Goal: Obtain resource: Download file/media

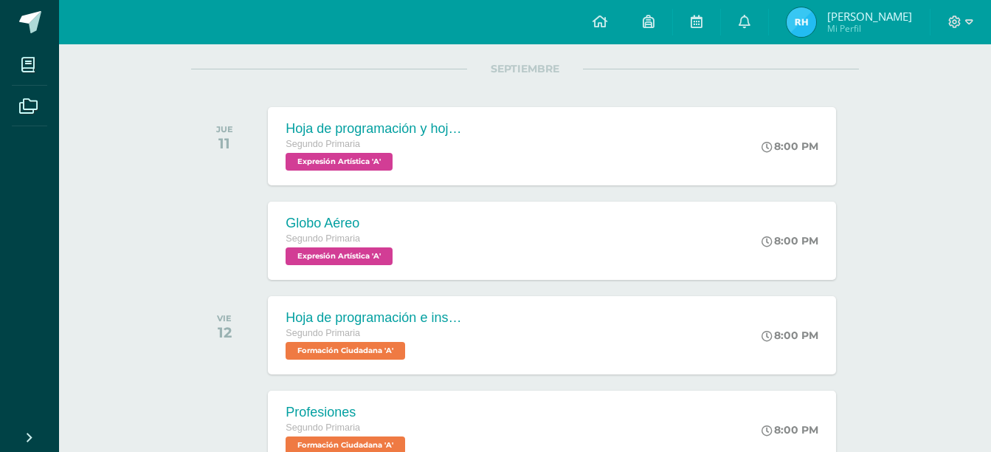
scroll to position [183, 0]
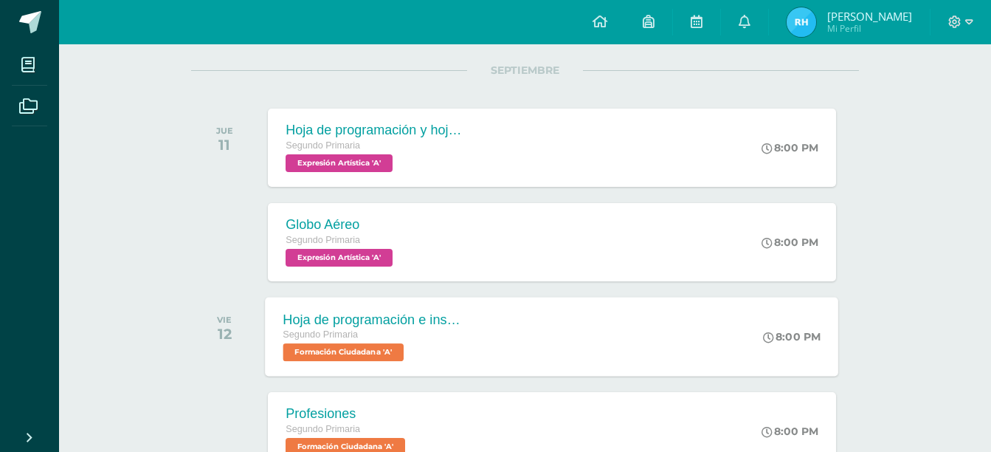
click at [475, 328] on div "Hoja de programación e instructivos Segundo Primaria Formación Ciudadana 'A'" at bounding box center [373, 336] width 215 height 79
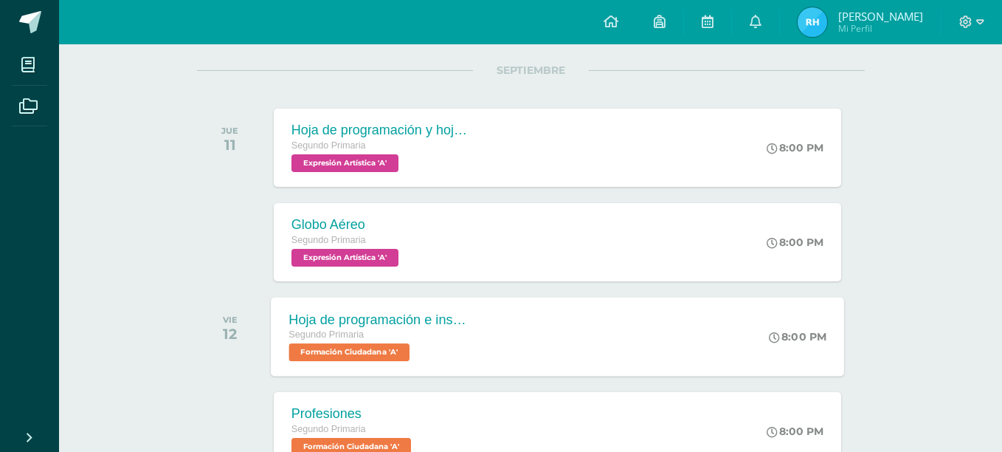
click at [475, 328] on div "Hoja de programación e instructivos Formación Ciudadana Cargando contenido" at bounding box center [501, 225] width 990 height 223
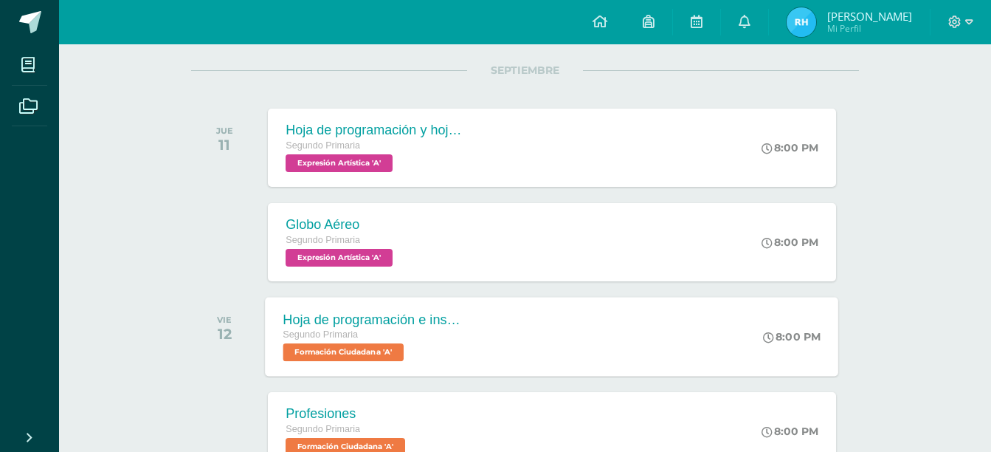
click at [475, 328] on div "Hoja de programación e instructivos Segundo Primaria Formación Ciudadana 'A'" at bounding box center [373, 336] width 215 height 79
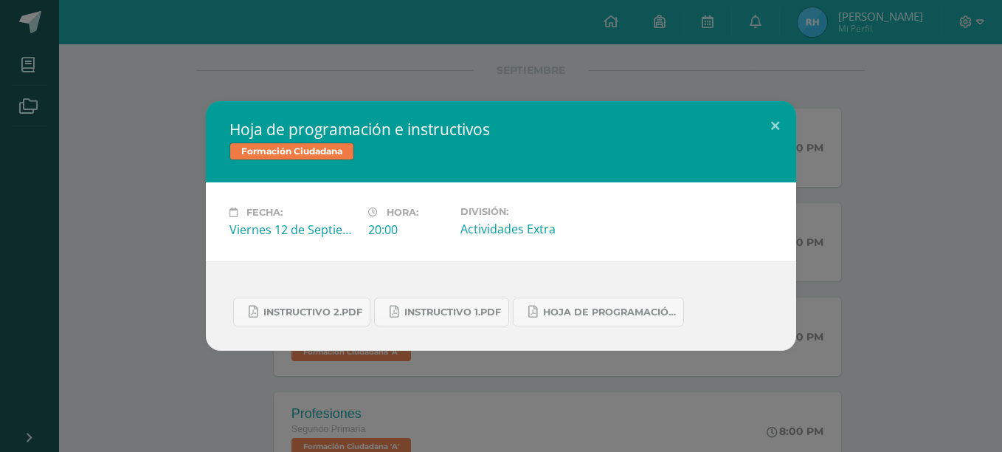
click at [475, 328] on div "Instructivo 2.pdf Instructivo 1.pdf Hoja de Programación 4.pdf" at bounding box center [501, 305] width 590 height 89
click at [773, 128] on button at bounding box center [775, 126] width 42 height 50
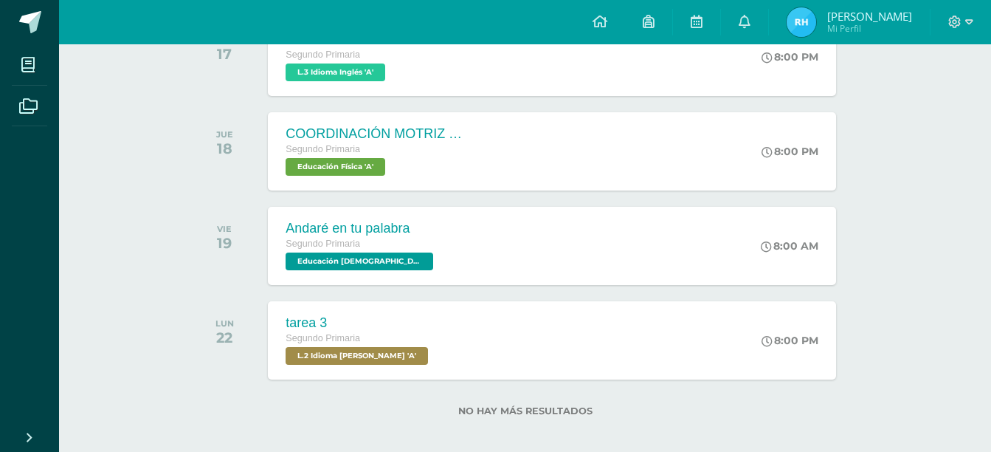
scroll to position [1041, 0]
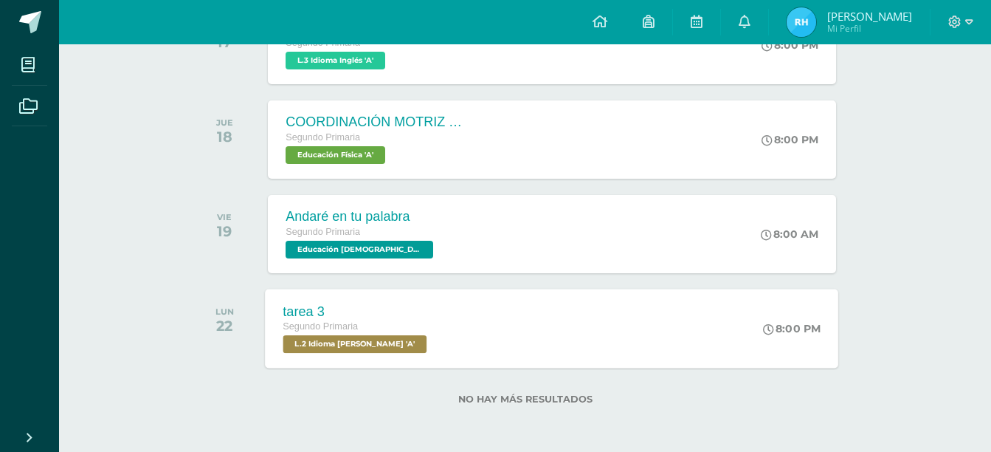
click at [354, 345] on span "L.2 Idioma [PERSON_NAME] 'A'" at bounding box center [355, 344] width 144 height 18
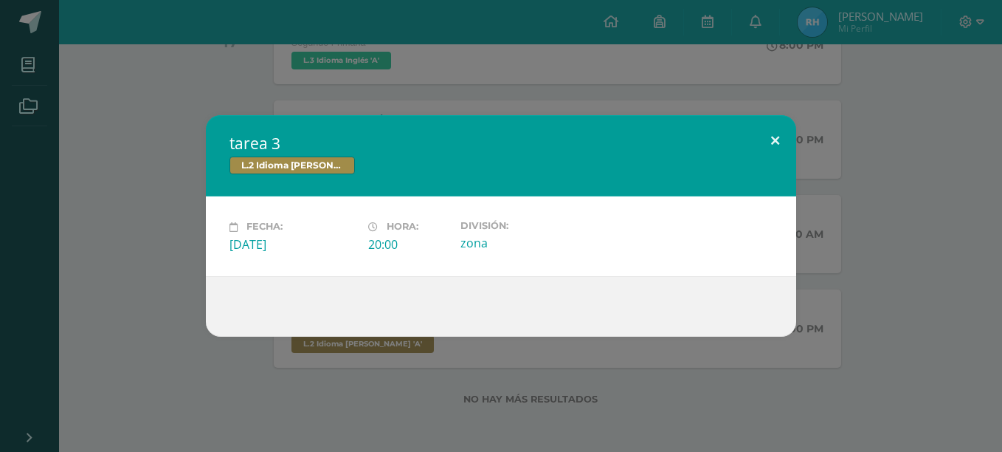
click at [776, 137] on button at bounding box center [775, 140] width 42 height 50
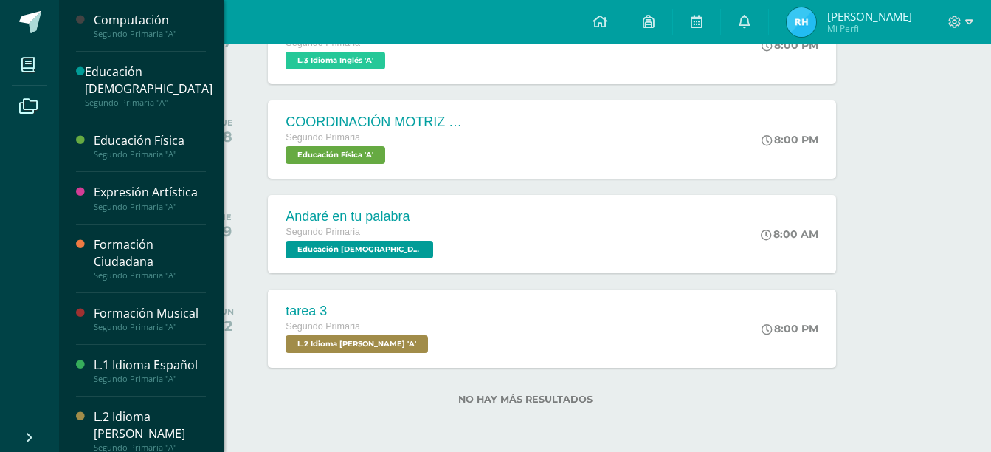
click at [142, 424] on div "L.2 Idioma [PERSON_NAME]" at bounding box center [150, 425] width 112 height 34
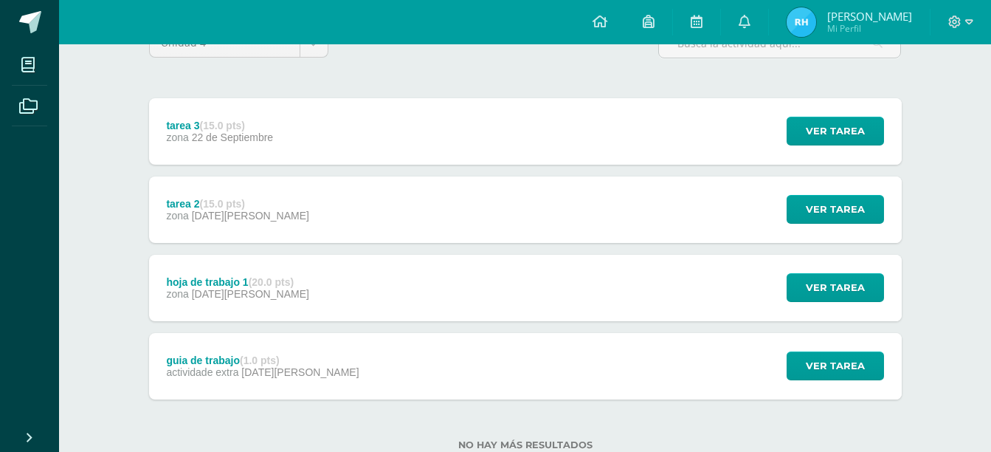
scroll to position [177, 0]
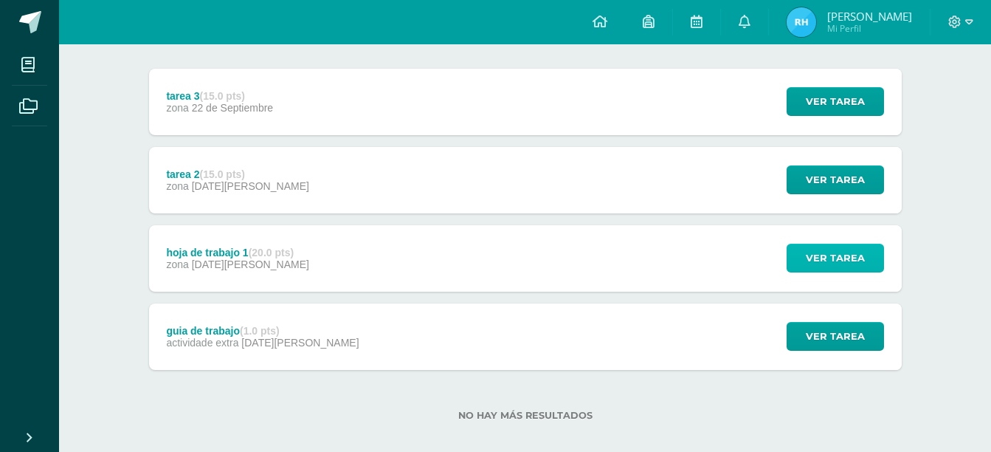
click at [835, 252] on span "Ver tarea" at bounding box center [835, 257] width 59 height 27
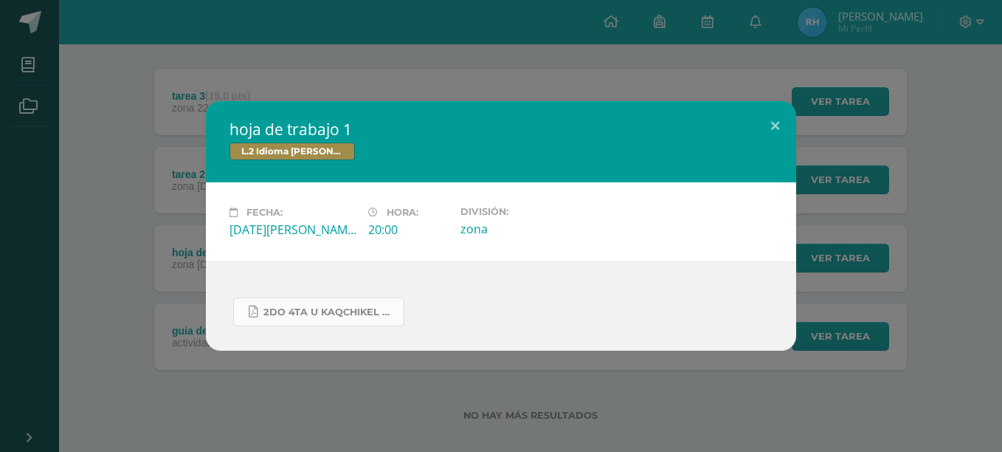
click at [336, 313] on span "2do 4ta U kaqchikel hoja de trabajo.pdf" at bounding box center [329, 312] width 133 height 12
click at [776, 122] on button at bounding box center [775, 126] width 42 height 50
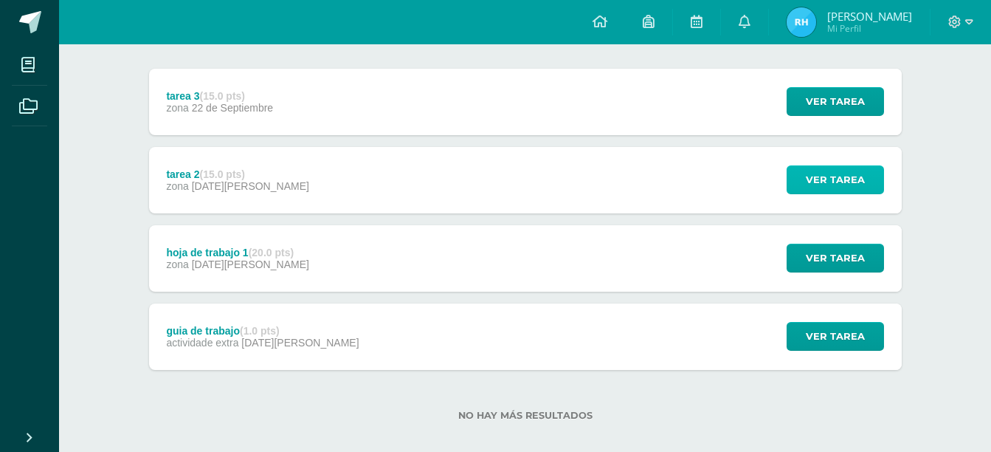
click at [835, 179] on span "Ver tarea" at bounding box center [835, 179] width 59 height 27
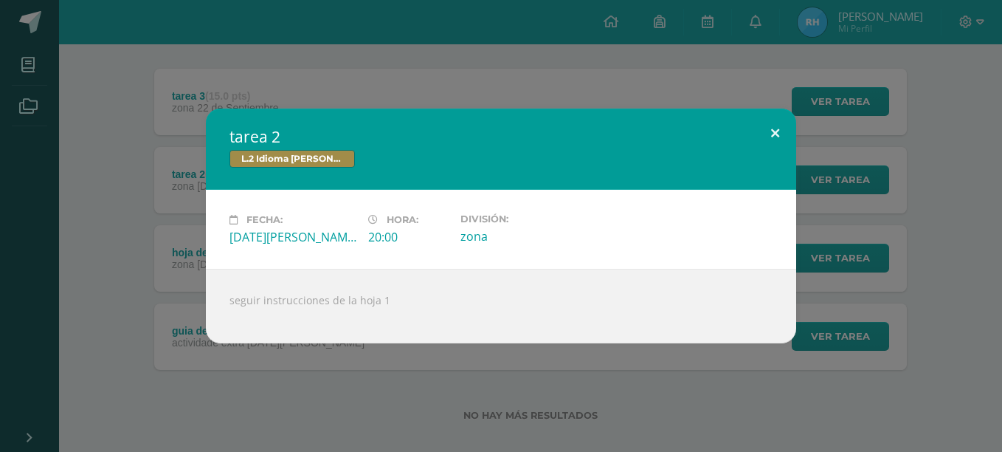
click at [774, 131] on button at bounding box center [775, 133] width 42 height 50
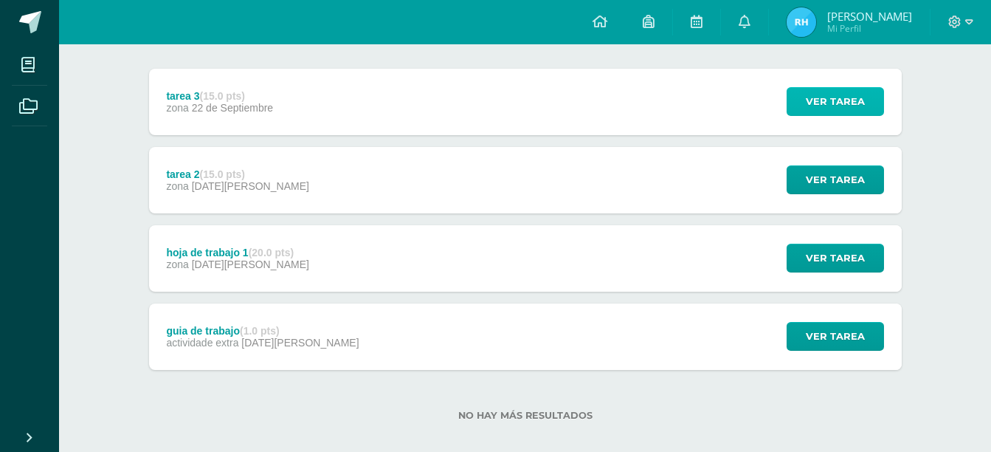
click at [812, 96] on span "Ver tarea" at bounding box center [835, 101] width 59 height 27
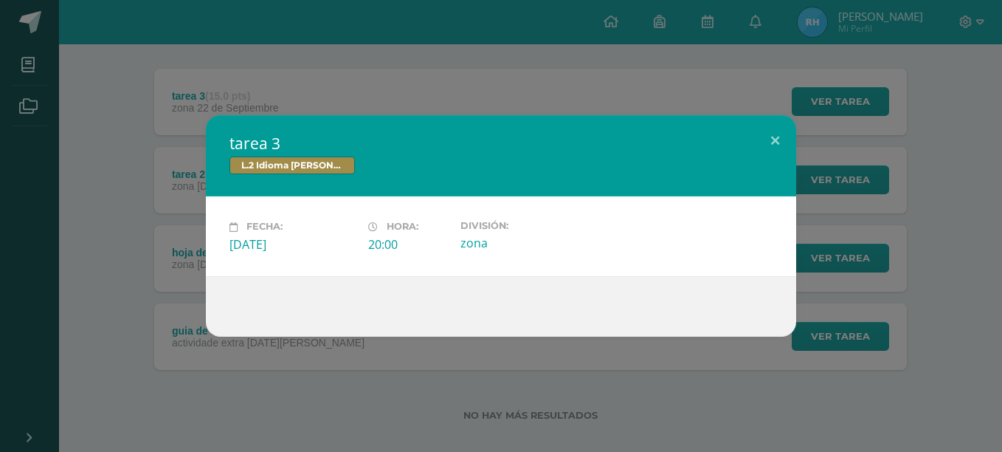
click at [731, 49] on div "tarea 3 L.2 Idioma [PERSON_NAME] Fecha: [DATE] Hora: 20:00 División:" at bounding box center [501, 226] width 1002 height 452
